Goal: Information Seeking & Learning: Learn about a topic

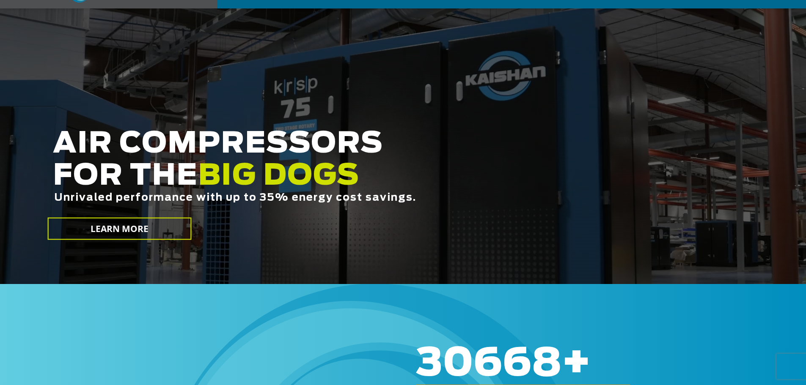
scroll to position [85, 0]
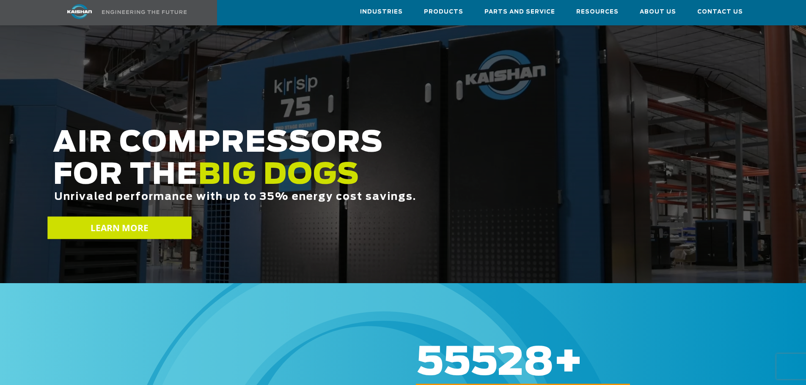
click at [140, 222] on span "LEARN MORE" at bounding box center [119, 228] width 58 height 12
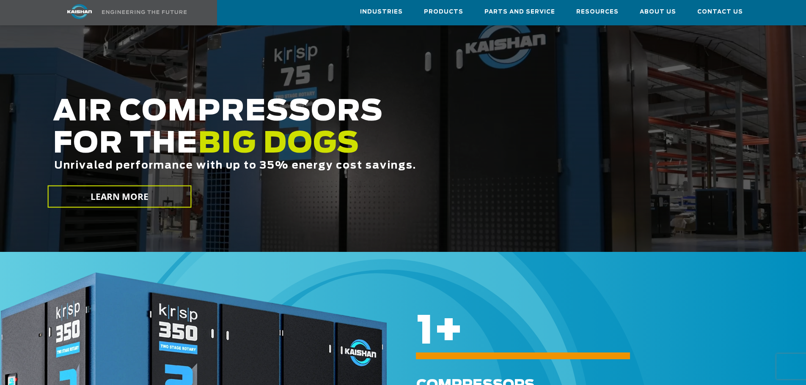
scroll to position [211, 0]
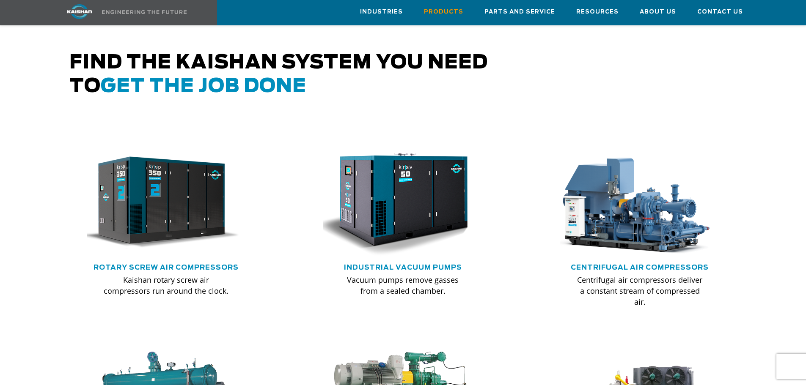
scroll to position [465, 0]
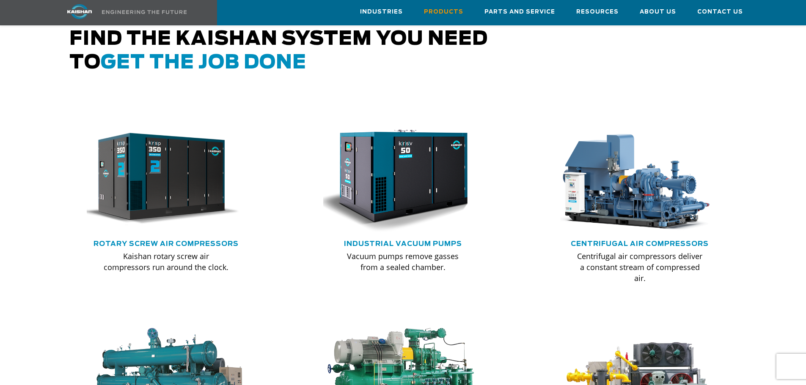
click at [181, 239] on h5 "Rotary Screw Air Compressors" at bounding box center [166, 243] width 169 height 9
click at [180, 241] on link "Rotary Screw Air Compressors" at bounding box center [165, 244] width 145 height 7
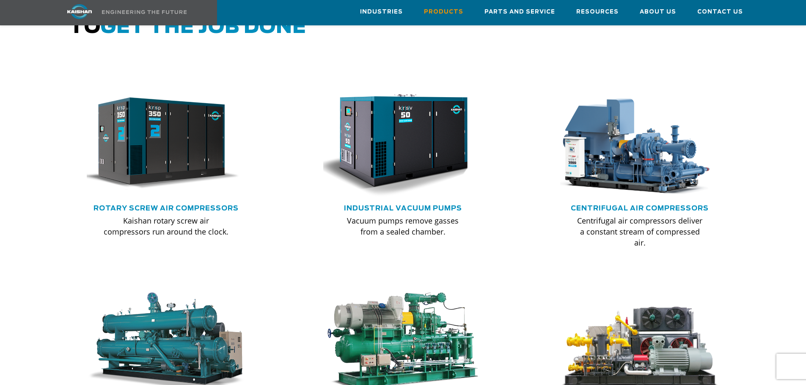
scroll to position [550, 0]
